Goal: Task Accomplishment & Management: Use online tool/utility

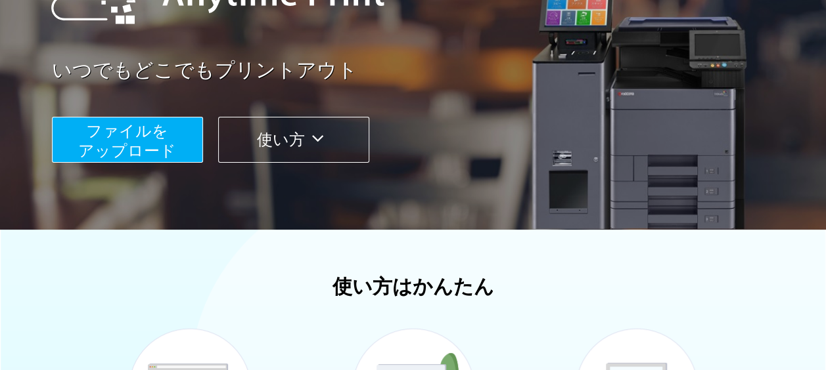
click at [134, 146] on span "ファイルを ​​アップロード" at bounding box center [127, 140] width 98 height 37
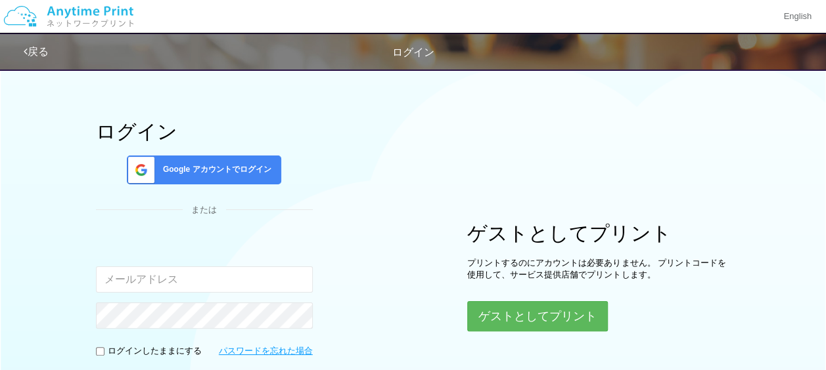
scroll to position [27, 0]
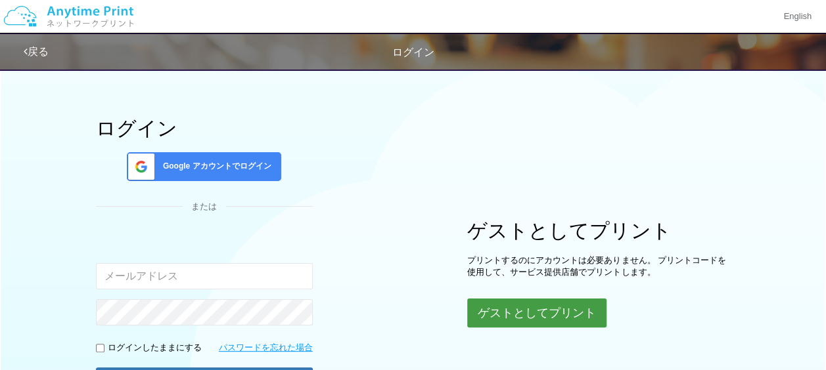
click at [483, 311] on button "ゲストとしてプリント" at bounding box center [536, 313] width 139 height 29
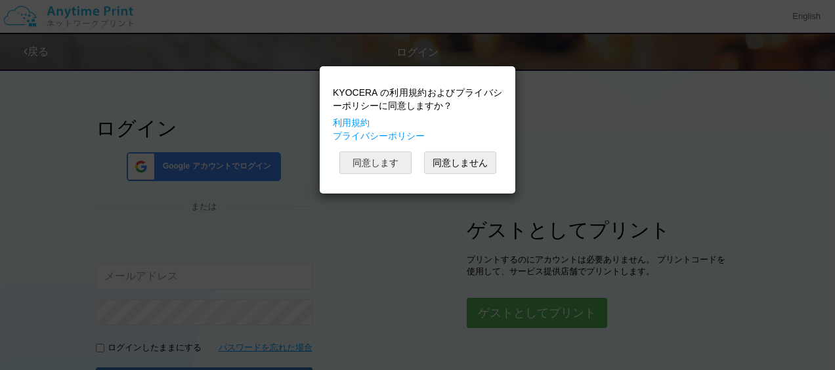
click at [378, 157] on button "同意します" at bounding box center [376, 163] width 72 height 22
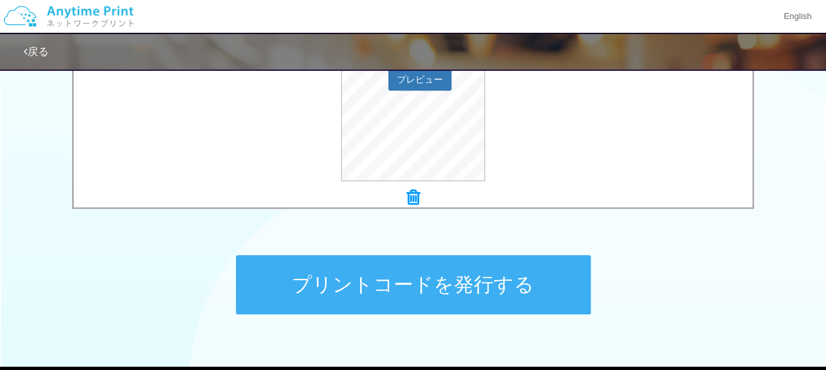
scroll to position [552, 0]
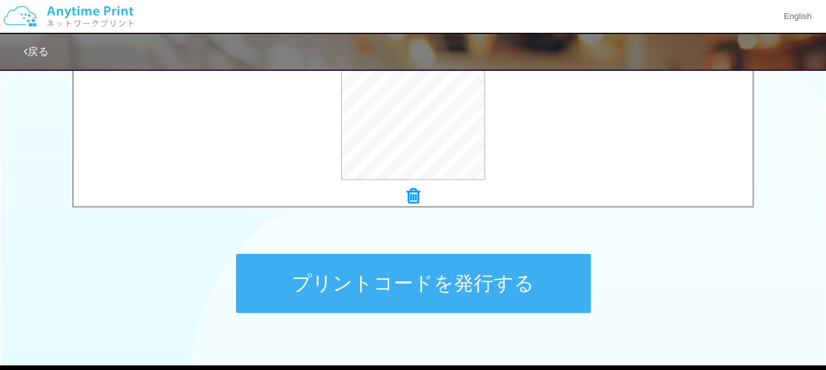
click at [539, 275] on button "プリントコードを発行する" at bounding box center [413, 283] width 355 height 59
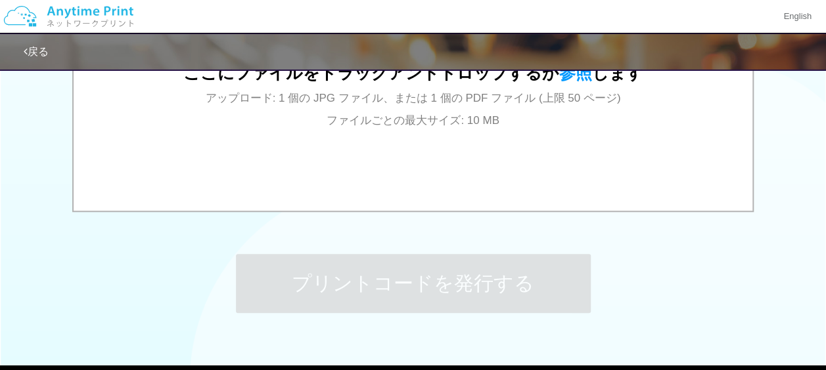
scroll to position [0, 0]
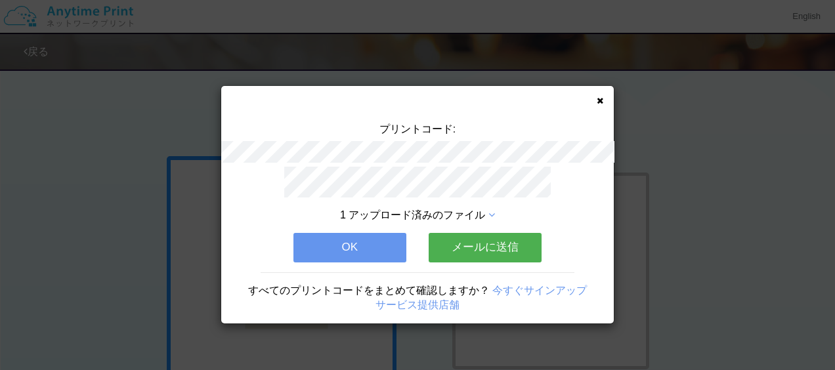
click at [389, 244] on button "OK" at bounding box center [350, 247] width 113 height 29
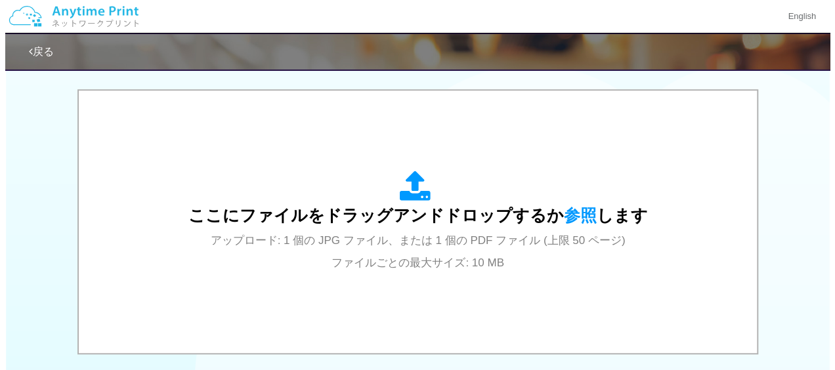
scroll to position [411, 0]
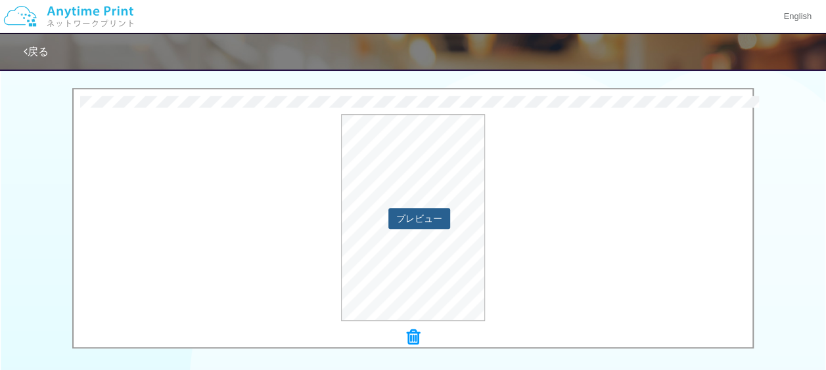
click at [419, 223] on button "プレビュー" at bounding box center [419, 218] width 62 height 21
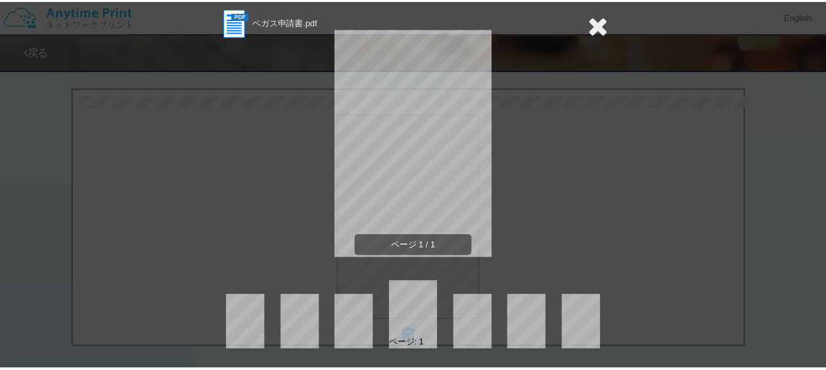
scroll to position [0, 0]
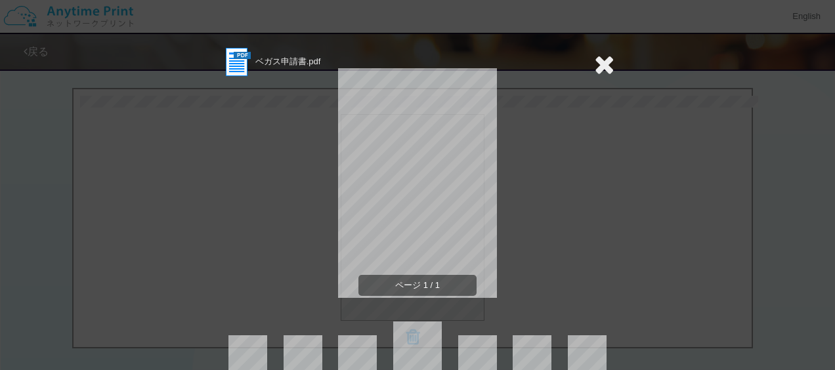
click at [594, 67] on icon at bounding box center [604, 64] width 20 height 26
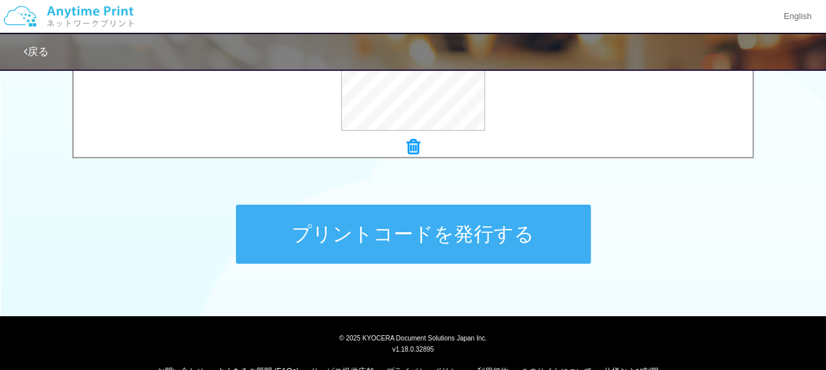
scroll to position [628, 0]
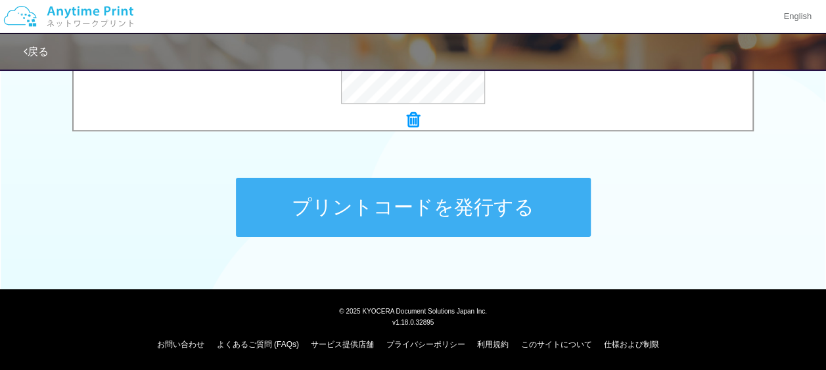
click at [504, 209] on button "プリントコードを発行する" at bounding box center [413, 207] width 355 height 59
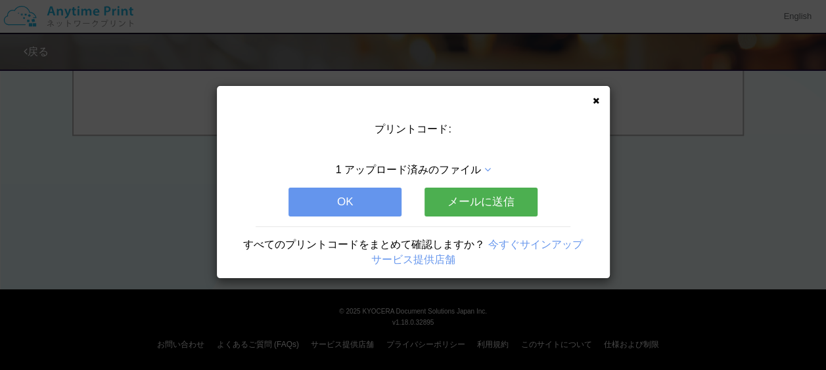
scroll to position [0, 0]
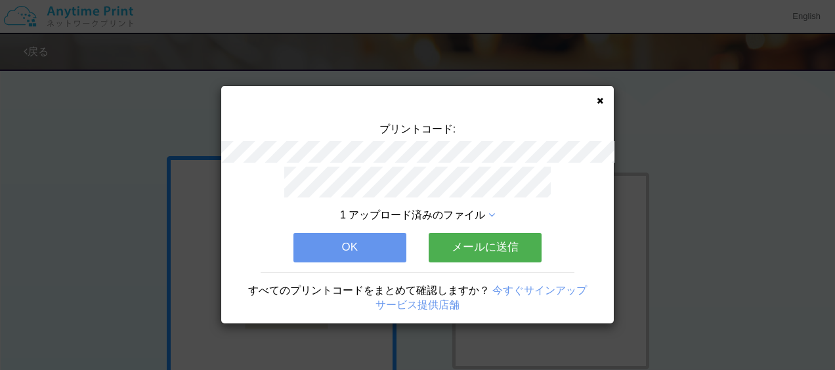
click at [599, 100] on div "プリントコード: 1 アップロード済みのファイル OK メールに送信 すべてのプリントコードをまとめて確認しますか？ 今すぐサインアップ サービス提供店舗" at bounding box center [417, 205] width 393 height 238
click at [599, 100] on icon at bounding box center [600, 101] width 7 height 9
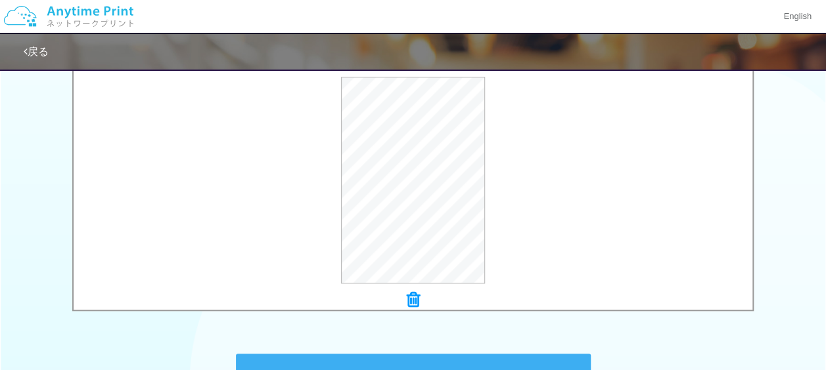
scroll to position [506, 0]
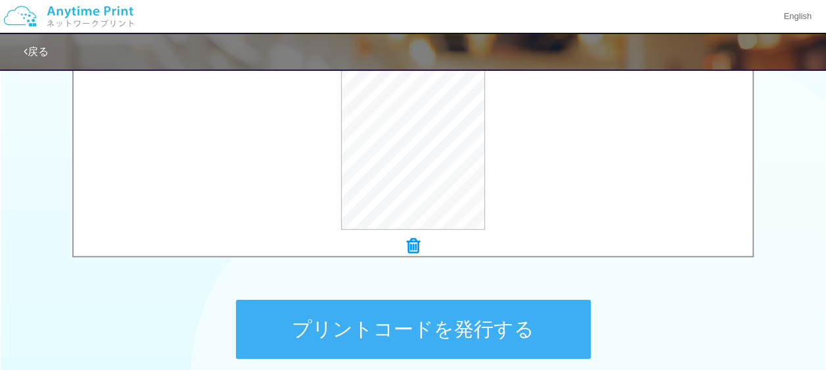
click at [305, 334] on button "プリントコードを発行する" at bounding box center [413, 329] width 355 height 59
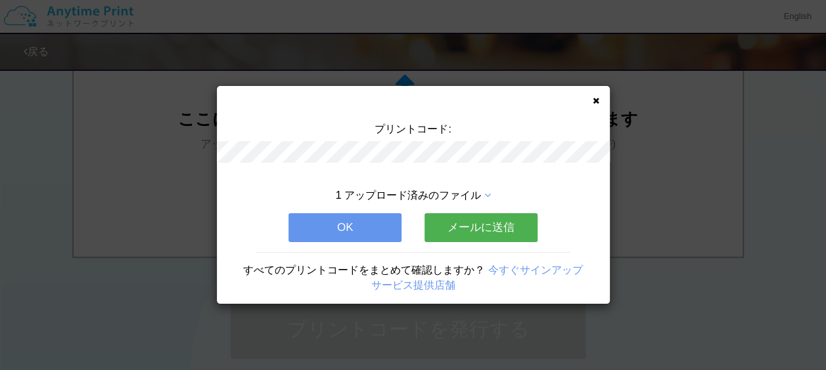
scroll to position [0, 0]
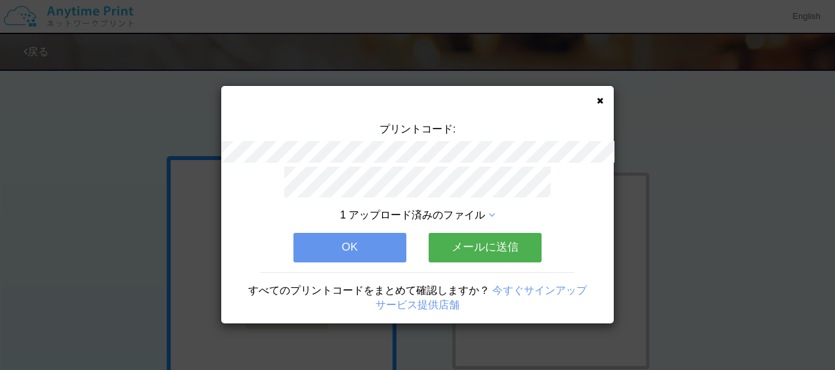
click at [340, 261] on div "1 アップロード済みのファイル OK メールに送信 すべてのプリントコードをまとめて確認しますか？ 今すぐサインアップ サービス提供店舗" at bounding box center [417, 245] width 393 height 157
click at [336, 248] on button "OK" at bounding box center [350, 247] width 113 height 29
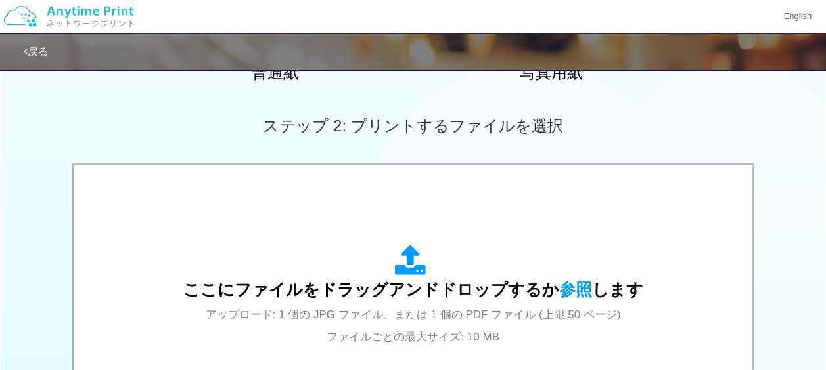
scroll to position [451, 0]
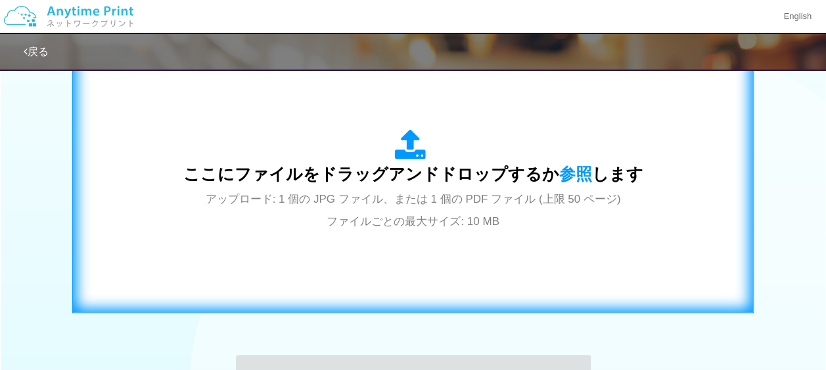
click at [570, 210] on div "ここにファイルをドラッグアンドドロップするか 参照 します アップロード: 1 個の JPG ファイル、または 1 個の PDF ファイル (上限 50 ペー…" at bounding box center [413, 180] width 460 height 102
click at [574, 171] on span "参照" at bounding box center [575, 174] width 33 height 18
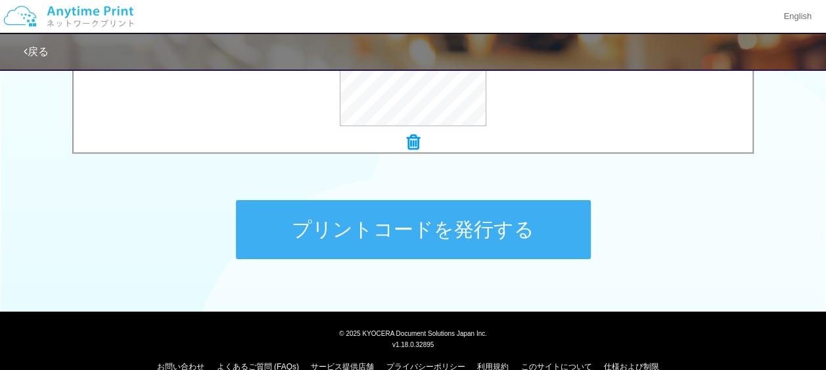
scroll to position [611, 0]
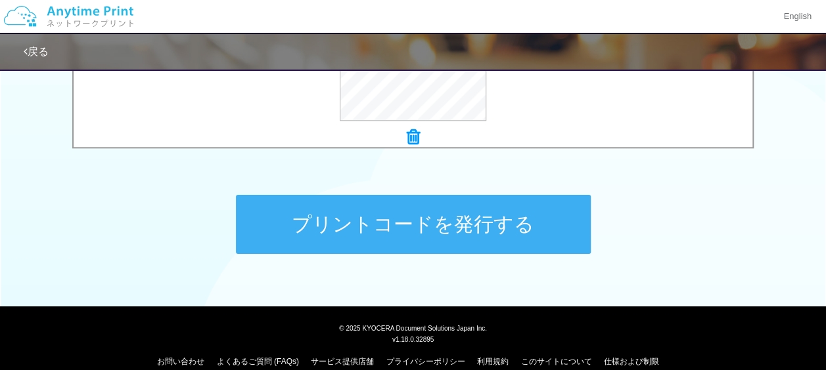
click at [490, 222] on button "プリントコードを発行する" at bounding box center [413, 224] width 355 height 59
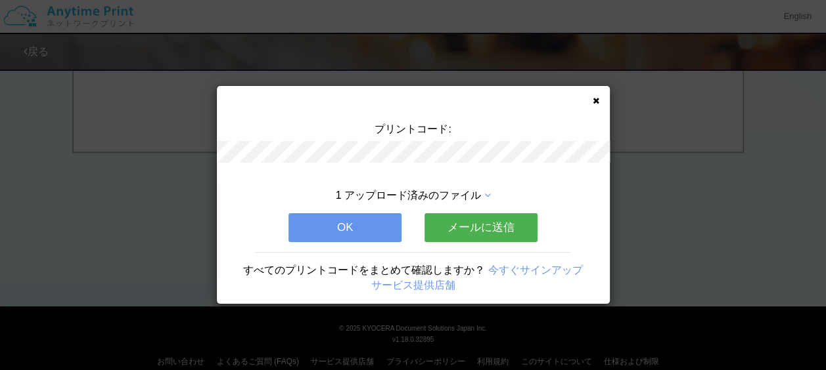
scroll to position [0, 0]
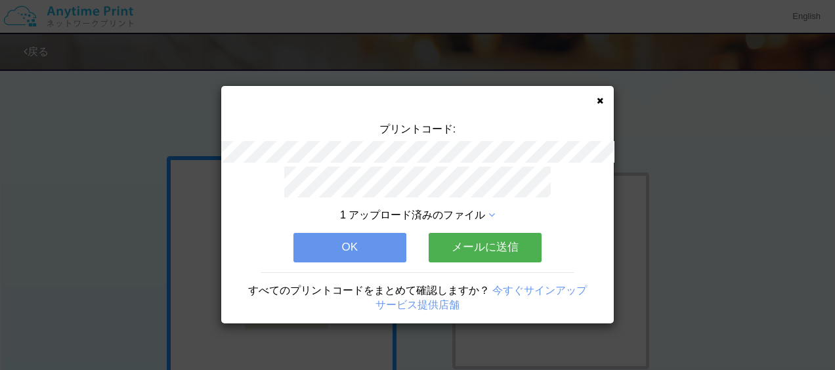
click at [388, 239] on button "OK" at bounding box center [350, 247] width 113 height 29
